Goal: Communication & Community: Answer question/provide support

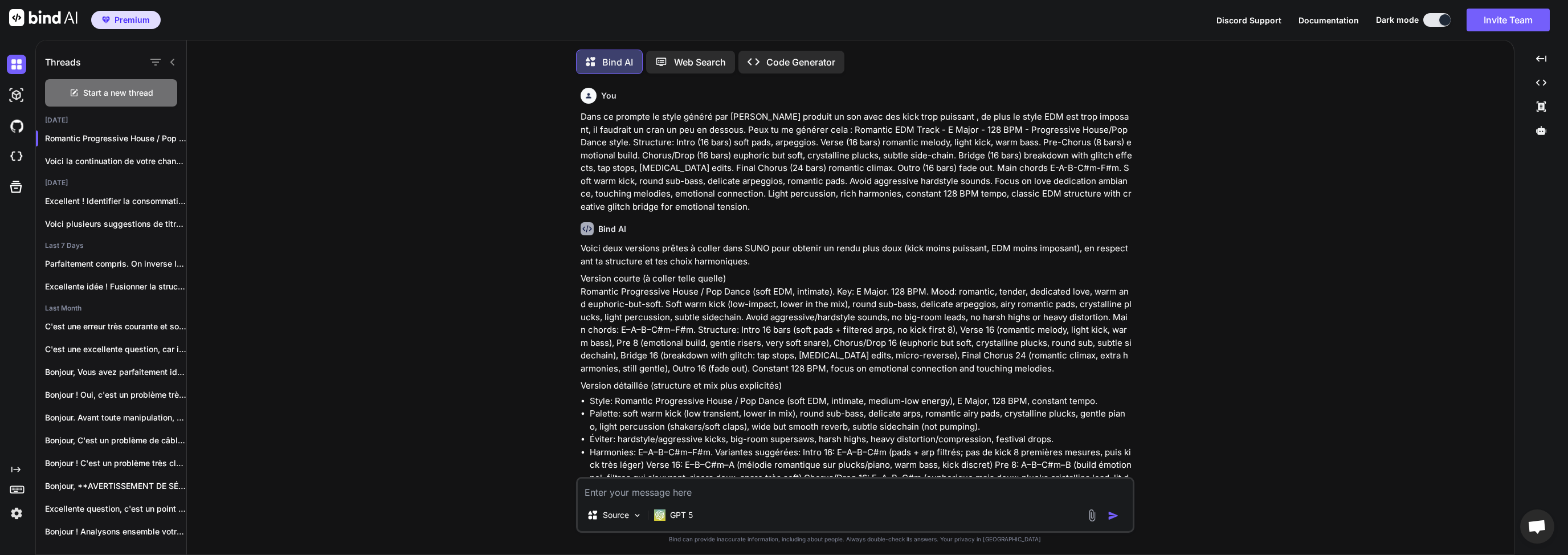
scroll to position [288, 0]
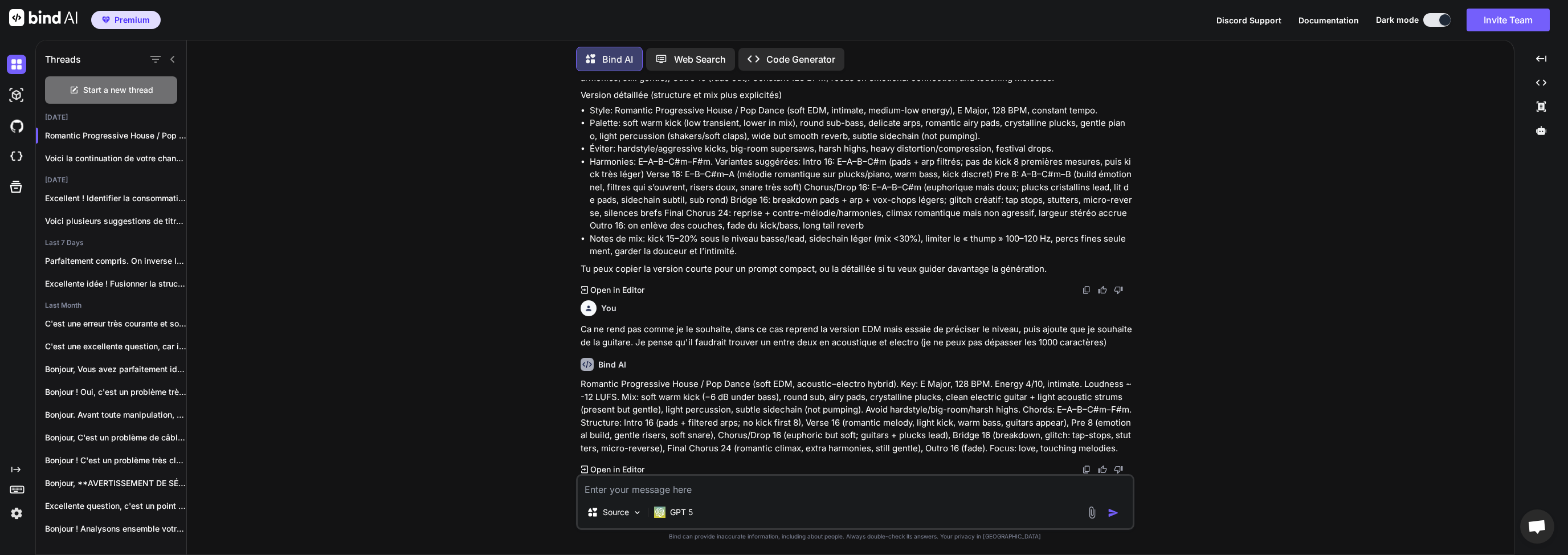
click at [660, 484] on textarea at bounding box center [855, 486] width 555 height 20
type textarea "D"
click at [149, 80] on div "Start a new thread" at bounding box center [111, 90] width 132 height 28
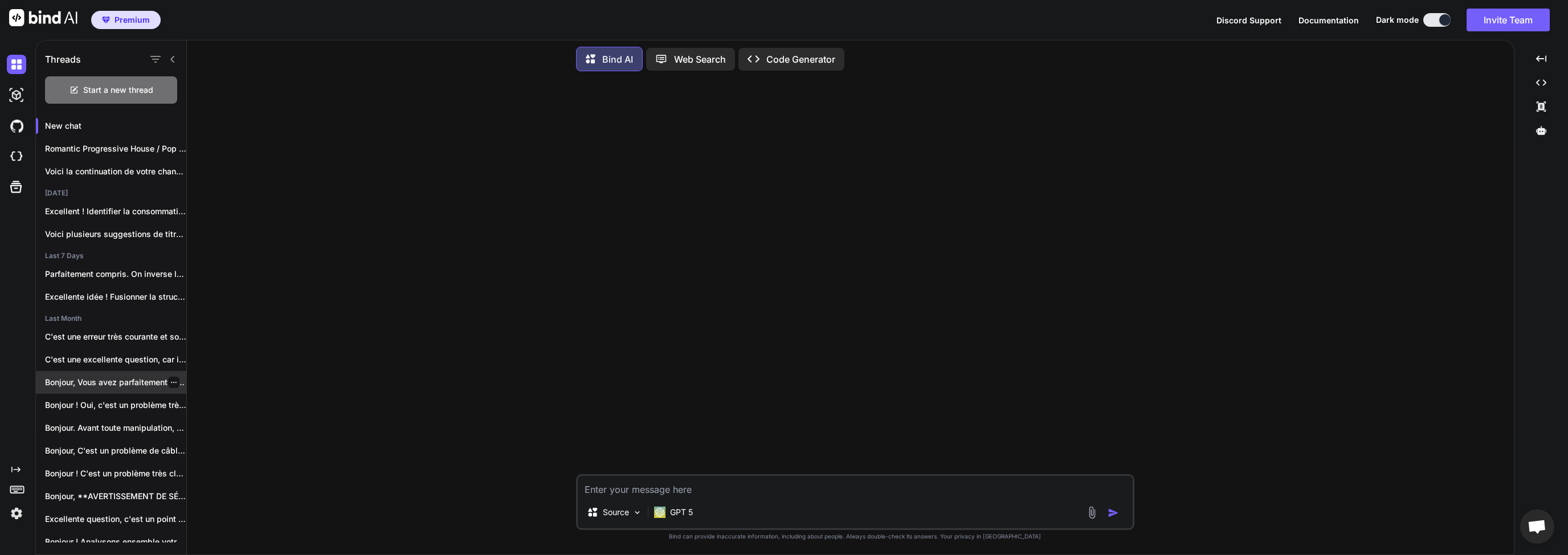
scroll to position [0, 0]
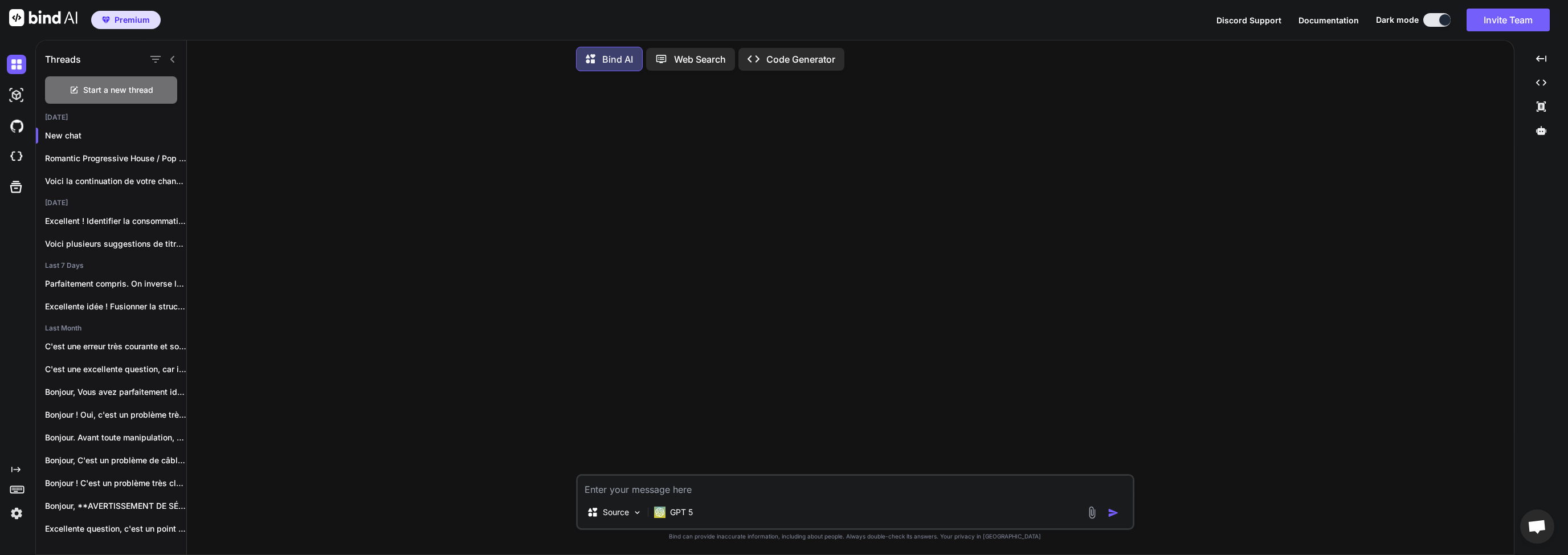
click at [653, 490] on textarea at bounding box center [855, 486] width 555 height 20
type textarea "J"
click at [629, 488] on textarea "J'aimerai envoyer un mail à mon notaire pour connaitre l'état d'avancement" at bounding box center [855, 486] width 555 height 20
click at [753, 488] on textarea "J'aimerai envoyer un mail à mon notaire pour connaitre l'état d'avancement" at bounding box center [855, 486] width 555 height 20
click at [803, 487] on textarea "J'aimerai envoyer un mail à mon notaire pour connaitre l'état d'avancement" at bounding box center [855, 486] width 555 height 20
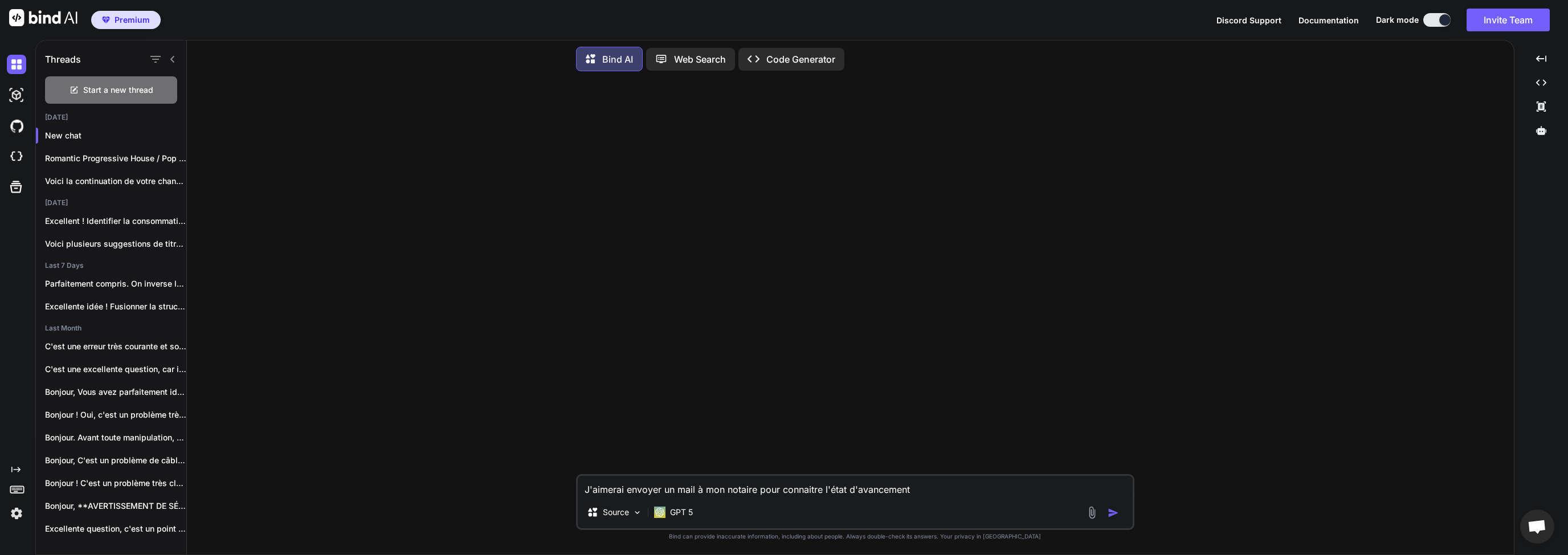
click at [869, 488] on textarea "J'aimerai envoyer un mail à mon notaire pour connaitre l'état d'avancement" at bounding box center [855, 486] width 555 height 20
click at [928, 491] on textarea "J'aimerai envoyer un mail à mon notaire pour connaitre l'état d'avancement" at bounding box center [855, 486] width 555 height 20
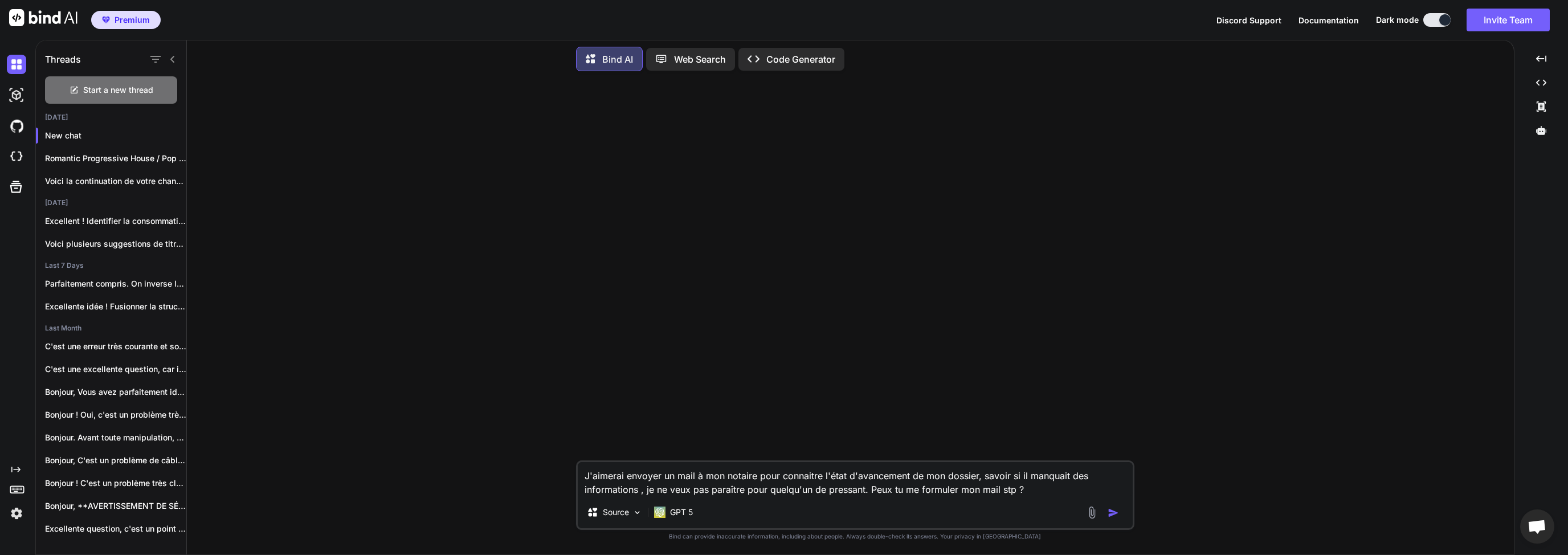
click at [1035, 487] on textarea "J'aimerai envoyer un mail à mon notaire pour connaitre l'état d'avancement de m…" at bounding box center [855, 479] width 555 height 34
type textarea "J'aimerai envoyer un mail à mon notaire pour connaitre l'état d'avancement de m…"
click at [1115, 508] on img "button" at bounding box center [1113, 513] width 11 height 11
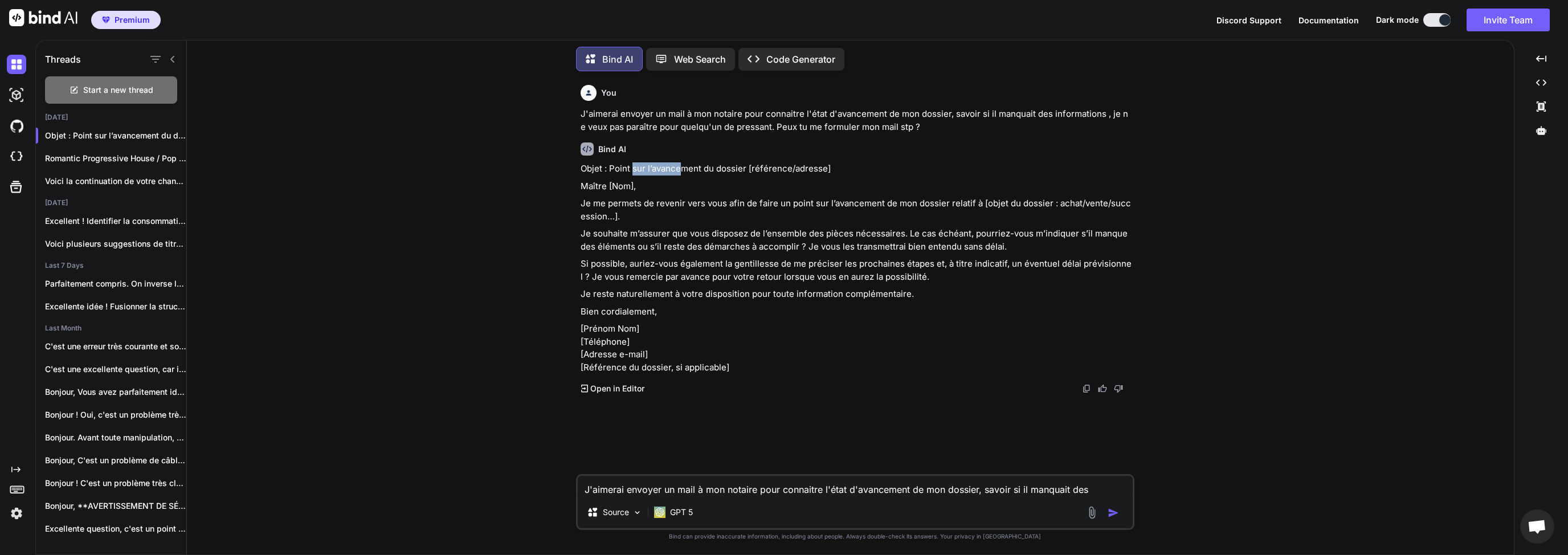
drag, startPoint x: 631, startPoint y: 167, endPoint x: 691, endPoint y: 166, distance: 60.0
click at [689, 166] on p "Objet : Point sur l’avancement du dossier [référence/adresse]" at bounding box center [856, 169] width 552 height 13
click at [764, 173] on p "Objet : Point sur l’avancement du dossier [référence/adresse]" at bounding box center [856, 169] width 552 height 13
drag, startPoint x: 606, startPoint y: 166, endPoint x: 647, endPoint y: 167, distance: 41.0
click at [641, 167] on p "Objet : Point sur l’avancement du dossier [référence/adresse]" at bounding box center [856, 169] width 552 height 13
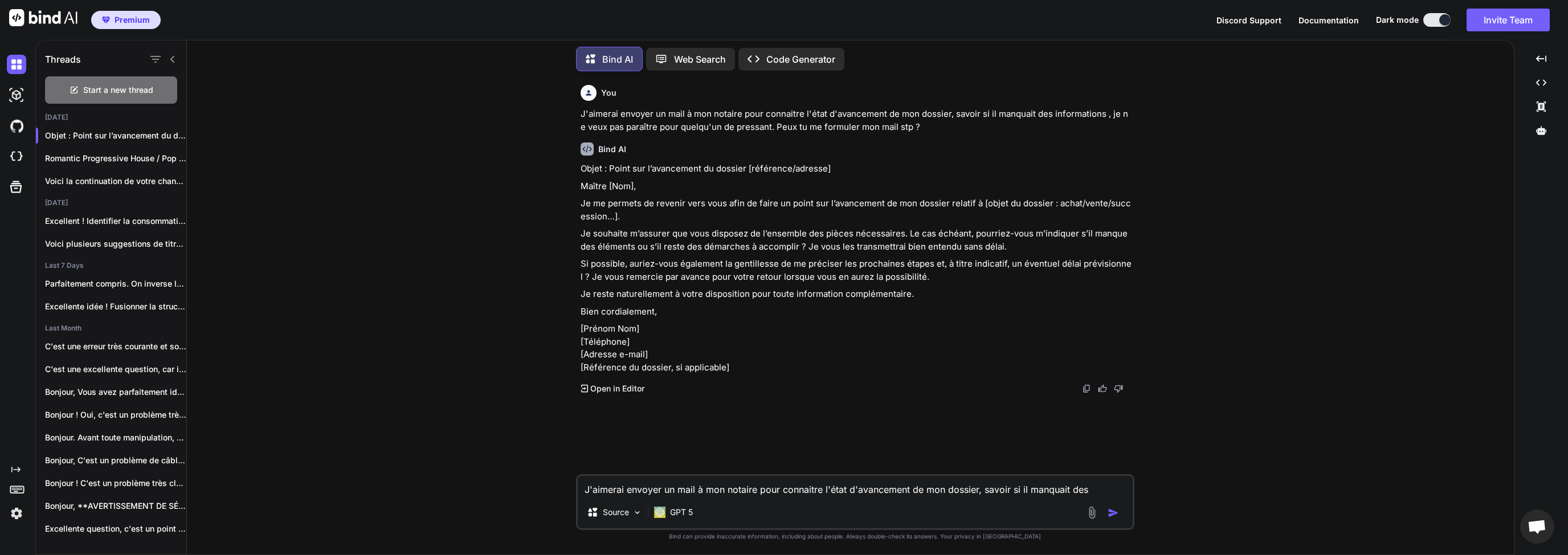
click at [676, 169] on p "Objet : Point sur l’avancement du dossier [référence/adresse]" at bounding box center [856, 169] width 552 height 13
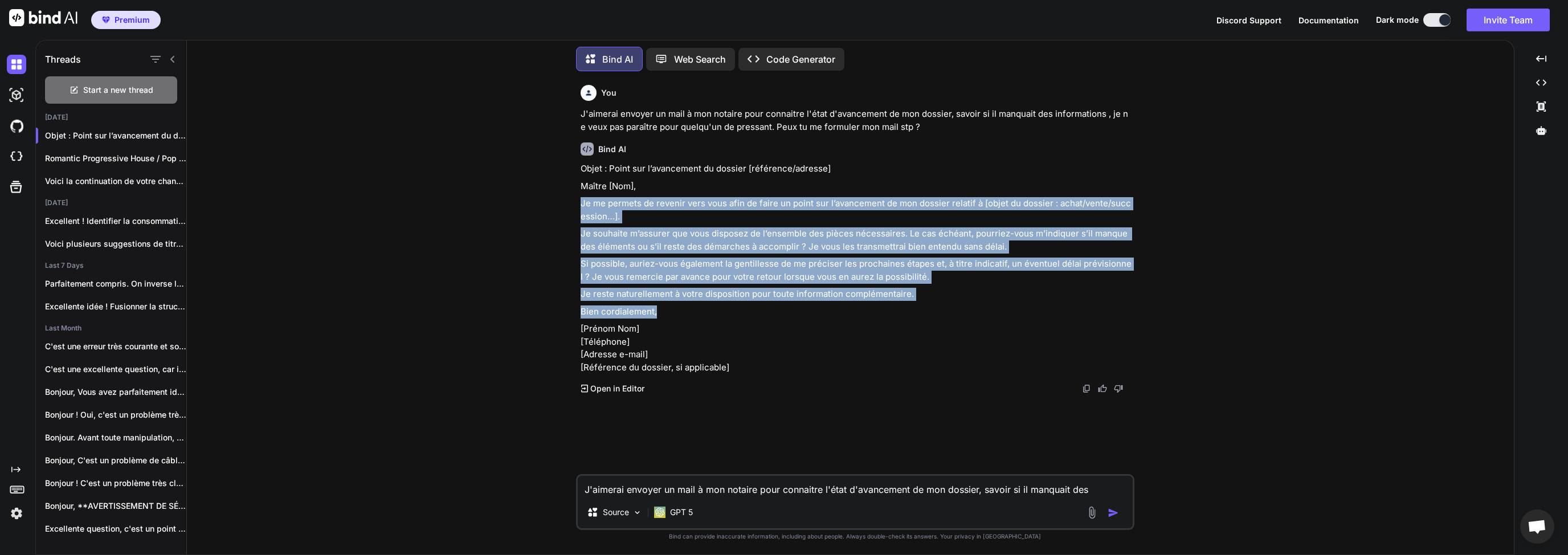
drag, startPoint x: 581, startPoint y: 205, endPoint x: 661, endPoint y: 314, distance: 135.2
click at [661, 314] on div "Objet : Point sur l’avancement du dossier [référence/adresse] Maître [Nom], Je …" at bounding box center [856, 268] width 552 height 211
copy div "Je me permets de revenir vers vous afin de faire un point sur l’avancement de m…"
